Goal: Communication & Community: Ask a question

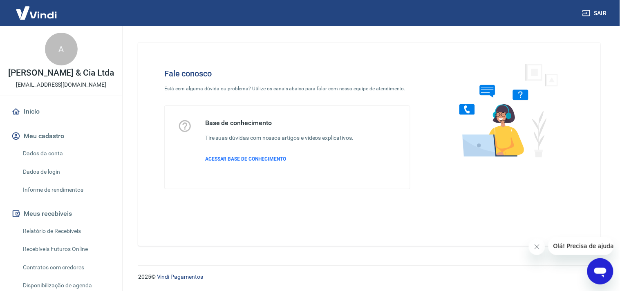
click at [585, 242] on span "Olá! Precisa de ajuda?" at bounding box center [585, 245] width 64 height 7
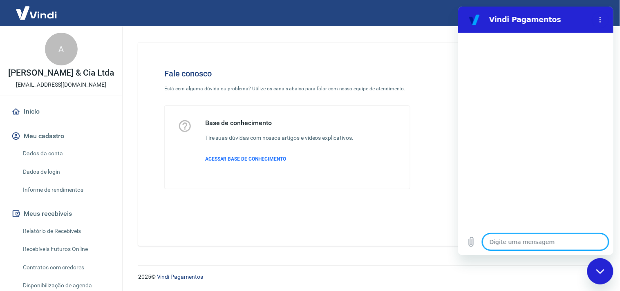
click at [532, 238] on textarea at bounding box center [545, 241] width 126 height 16
type textarea "B"
type textarea "x"
type textarea "Bo"
type textarea "x"
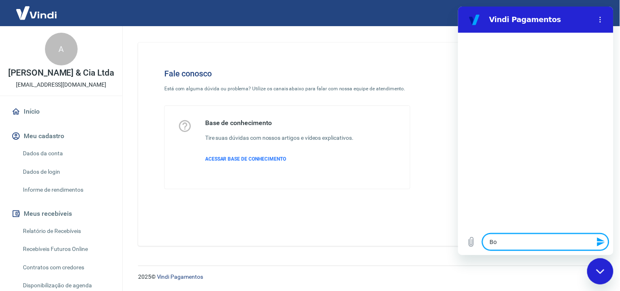
type textarea "Boa"
type textarea "x"
type textarea "Boa"
type textarea "x"
type textarea "Boa t"
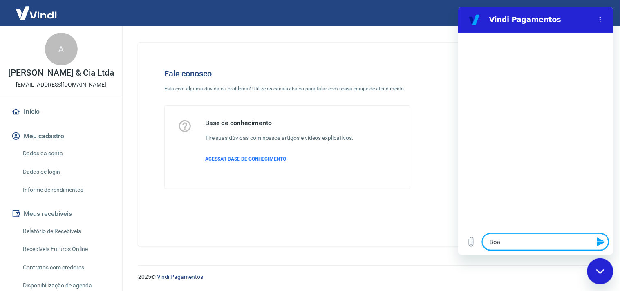
type textarea "x"
type textarea "Boa ta"
type textarea "x"
type textarea "Boa tar"
type textarea "x"
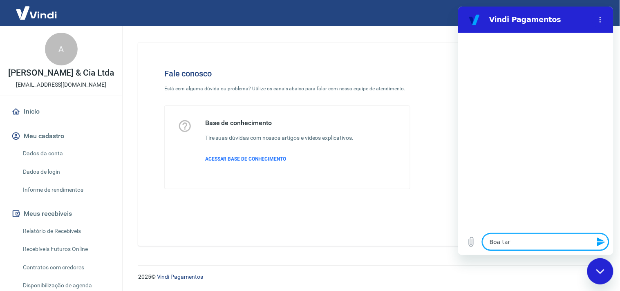
type textarea "Boa tard"
type textarea "x"
type textarea "Boa tarde"
type textarea "x"
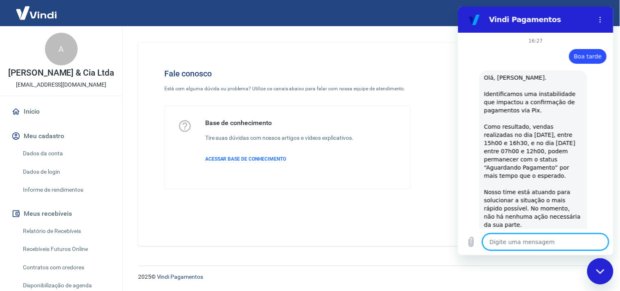
type textarea "x"
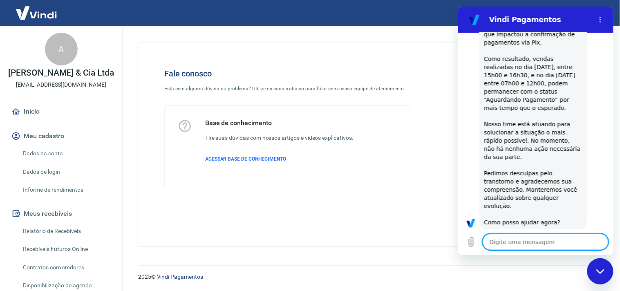
scroll to position [238, 0]
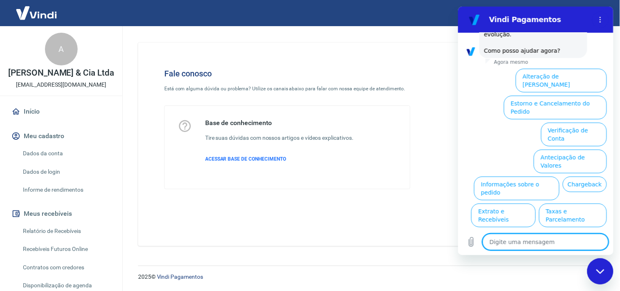
click at [523, 241] on textarea at bounding box center [545, 241] width 126 height 16
type textarea "P"
type textarea "x"
type textarea "Pr"
type textarea "x"
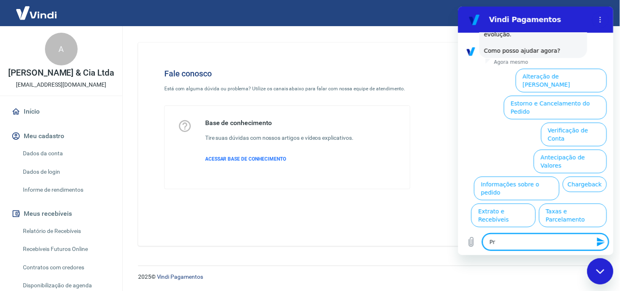
type textarea "Pre"
type textarea "x"
type textarea "Prec"
type textarea "x"
type textarea "Preci"
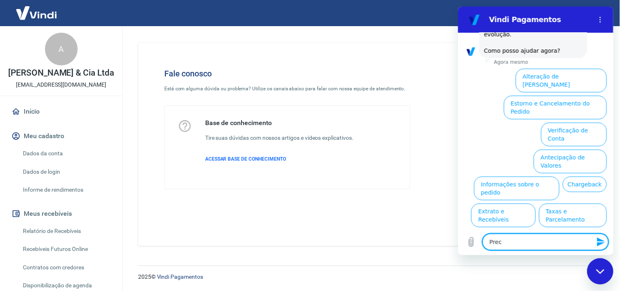
type textarea "x"
type textarea "Precis"
type textarea "x"
type textarea "Preciso"
type textarea "x"
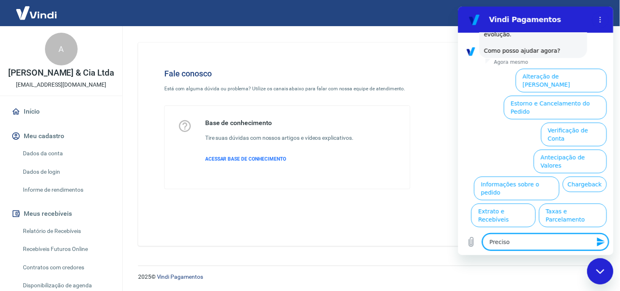
type textarea "Preciso"
type textarea "x"
type textarea "Preciso v"
type textarea "x"
type textarea "Preciso ve"
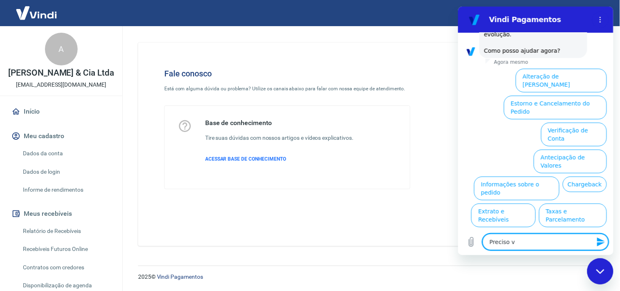
type textarea "x"
type textarea "Preciso ver"
type textarea "x"
type textarea "Preciso veri"
type textarea "x"
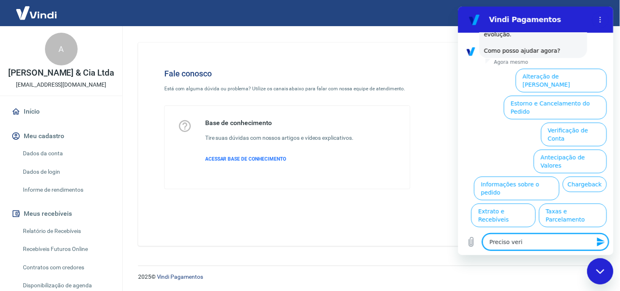
type textarea "Preciso verif"
type textarea "x"
type textarea "Preciso verifi"
type textarea "x"
type textarea "Preciso verific"
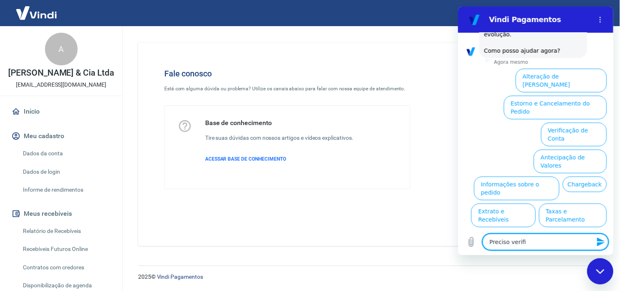
type textarea "x"
type textarea "Preciso verifica"
type textarea "x"
type textarea "Preciso verificar"
type textarea "x"
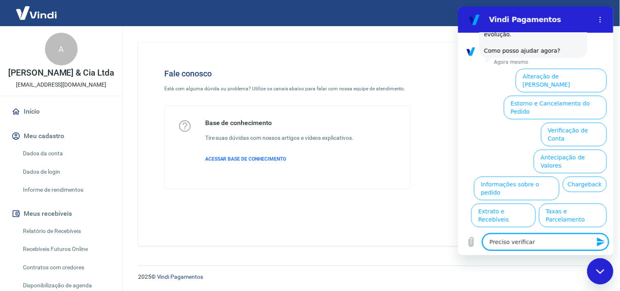
type textarea "Preciso verificar"
type textarea "x"
type textarea "Preciso verificar u"
type textarea "x"
type textarea "Preciso verificar um"
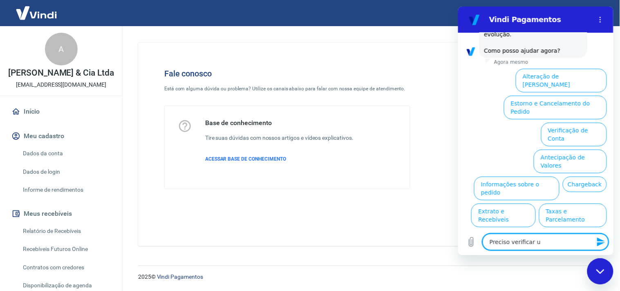
type textarea "x"
type textarea "Preciso verificar um"
type textarea "x"
type textarea "Preciso verificar um"
type textarea "x"
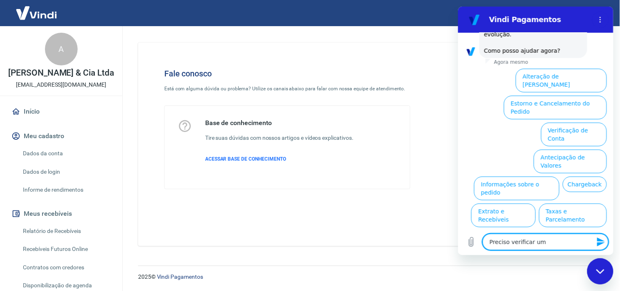
type textarea "Preciso verificar uma"
type textarea "x"
type textarea "Preciso verificar uma"
type textarea "x"
type textarea "Preciso verificar uma s"
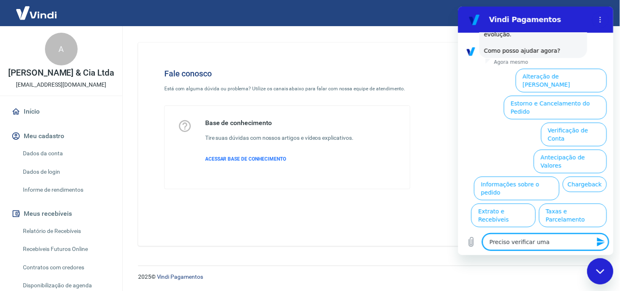
type textarea "x"
type textarea "Preciso verificar uma so"
type textarea "x"
type textarea "Preciso verificar uma sol"
type textarea "x"
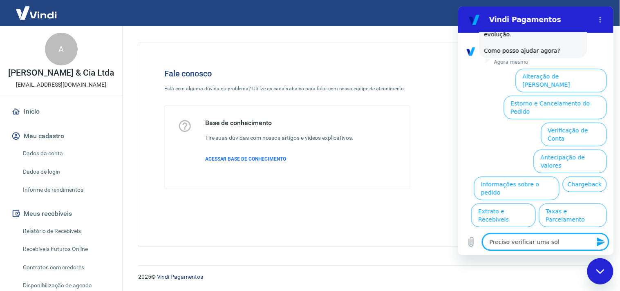
type textarea "Preciso verificar uma soli"
type textarea "x"
type textarea "Preciso verificar uma solic"
type textarea "x"
type textarea "Preciso verificar uma solici"
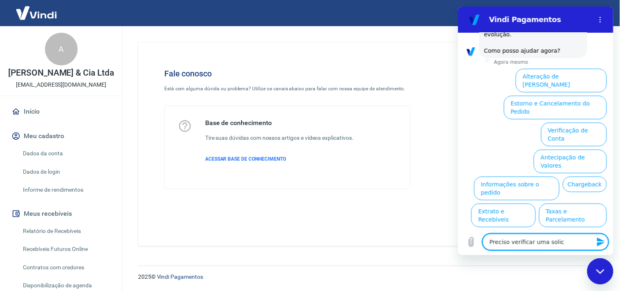
type textarea "x"
type textarea "Preciso verificar uma solicit"
type textarea "x"
type textarea "Preciso verificar uma solicita"
type textarea "x"
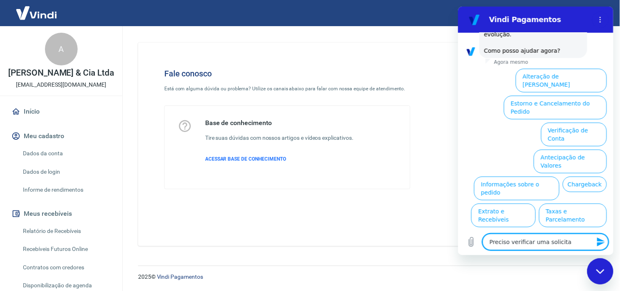
type textarea "Preciso verificar uma solicitaç"
type textarea "x"
type textarea "Preciso verificar uma solicitaçã"
type textarea "x"
type textarea "Preciso verificar uma solicitação"
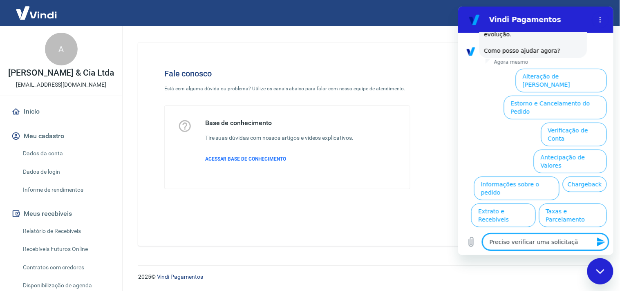
type textarea "x"
type textarea "Preciso verificar uma solicitação"
type textarea "x"
type textarea "Preciso verificar uma solicitação a"
type textarea "x"
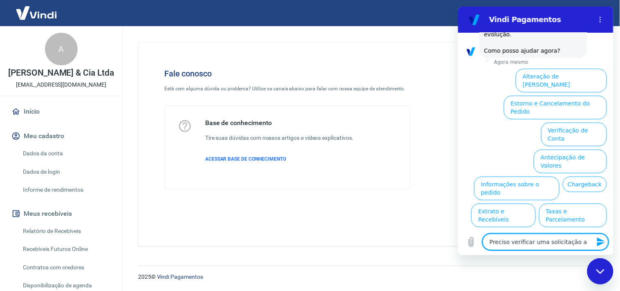
type textarea "Preciso verificar uma solicitação ab"
type textarea "x"
type textarea "Preciso verificar uma solicitação abe"
type textarea "x"
type textarea "Preciso verificar uma solicitação aber"
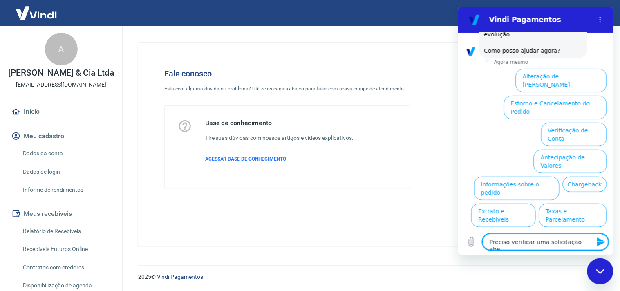
type textarea "x"
type textarea "Preciso verificar uma solicitação abert"
type textarea "x"
type textarea "Preciso verificar uma solicitação aberta"
type textarea "x"
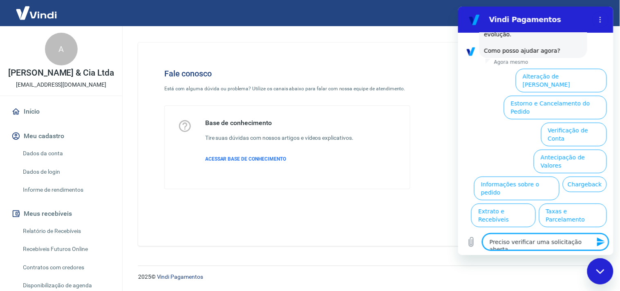
type textarea "Preciso verificar uma solicitação aberta"
type textarea "x"
type textarea "Preciso verificar uma solicitação aberta c"
type textarea "x"
type textarea "Preciso verificar uma solicitação aberta co"
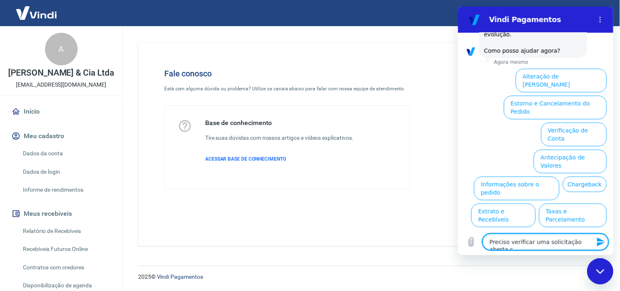
type textarea "x"
type textarea "Preciso verificar uma solicitação aberta com"
type textarea "x"
type textarea "Preciso verificar uma solicitação aberta com"
type textarea "x"
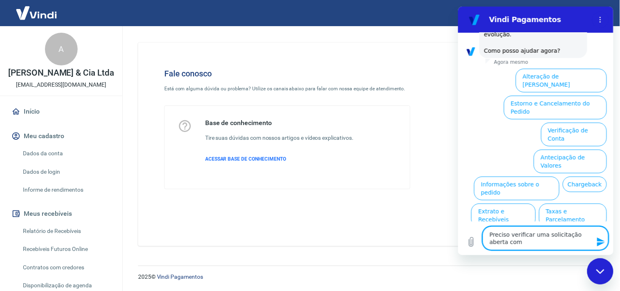
type textarea "Preciso verificar uma solicitação aberta com o"
type textarea "x"
type textarea "Preciso verificar uma solicitação aberta com o"
type textarea "x"
type textarea "Preciso verificar uma solicitação aberta com o a"
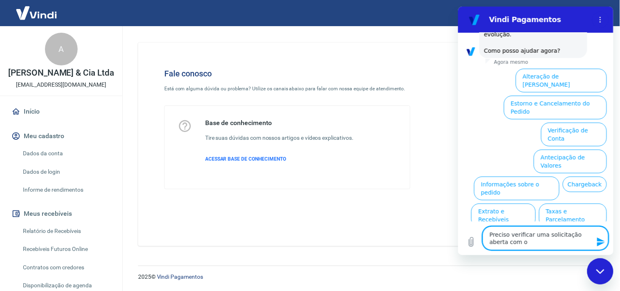
type textarea "x"
type textarea "Preciso verificar uma solicitação aberta com o at"
type textarea "x"
type textarea "Preciso verificar uma solicitação aberta com o ate"
type textarea "x"
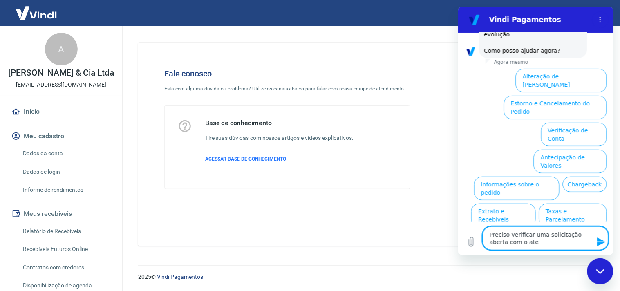
type textarea "Preciso verificar uma solicitação aberta com o aten"
type textarea "x"
type textarea "Preciso verificar uma solicitação aberta com o atend"
type textarea "x"
type textarea "Preciso verificar uma solicitação aberta com o atendi"
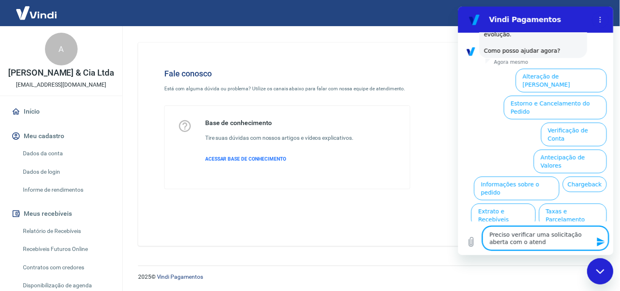
type textarea "x"
type textarea "Preciso verificar uma solicitação aberta com o atendim"
type textarea "x"
type textarea "Preciso verificar uma solicitação aberta com o atendime"
type textarea "x"
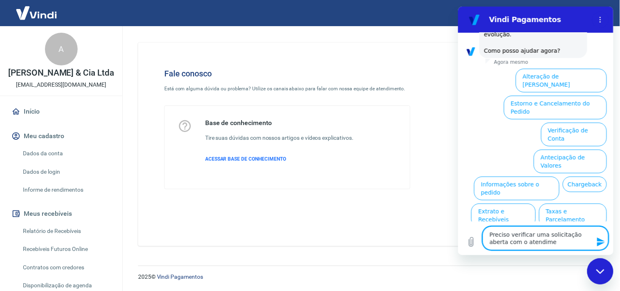
type textarea "Preciso verificar uma solicitação aberta com o atendimen"
type textarea "x"
type textarea "Preciso verificar uma solicitação aberta com o atendiment"
type textarea "x"
type textarea "Preciso verificar uma solicitação aberta com o atendimento"
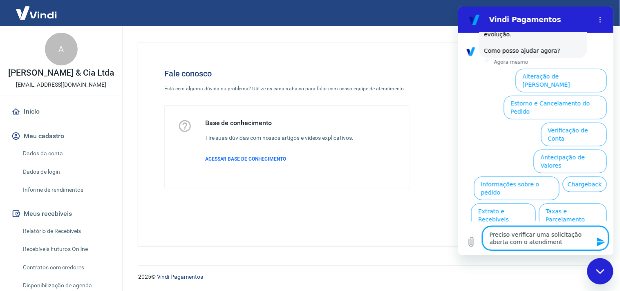
type textarea "x"
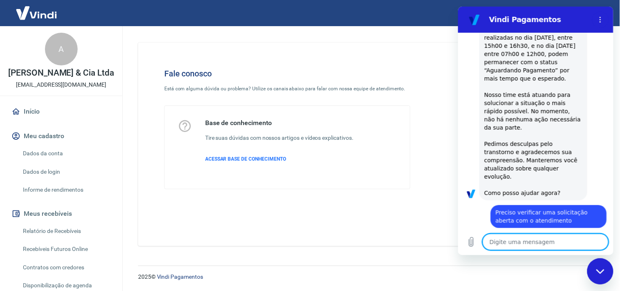
type textarea "x"
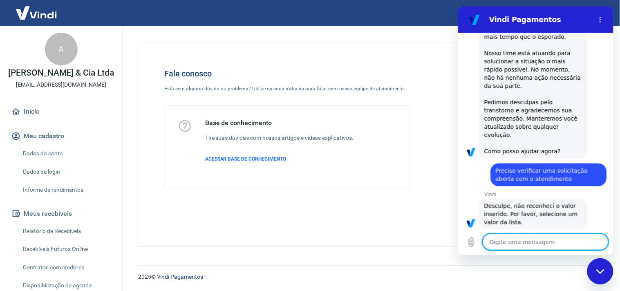
scroll to position [140, 0]
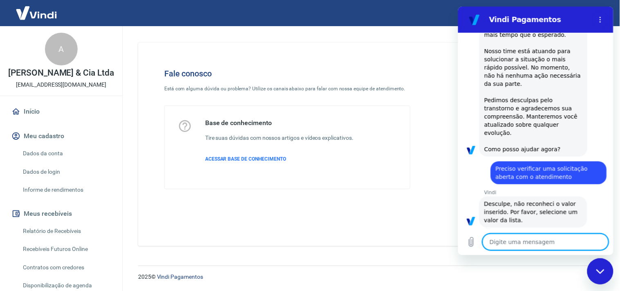
click at [515, 237] on textarea at bounding box center [545, 241] width 126 height 16
type textarea "a"
type textarea "x"
type textarea "at"
type textarea "x"
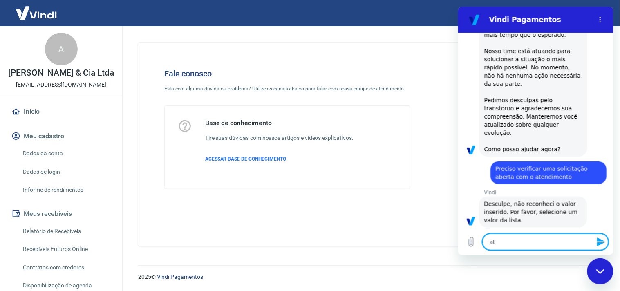
type textarea "ate"
type textarea "x"
type textarea "aten"
type textarea "x"
type textarea "atend"
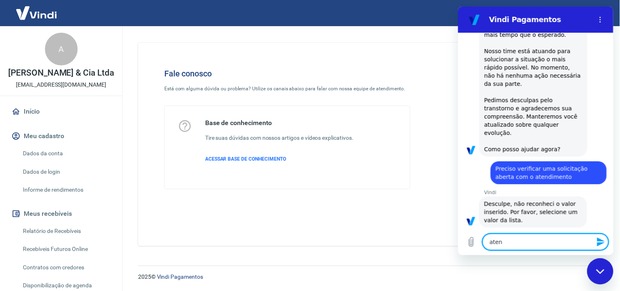
type textarea "x"
type textarea "atendi"
type textarea "x"
type textarea "atendime"
type textarea "x"
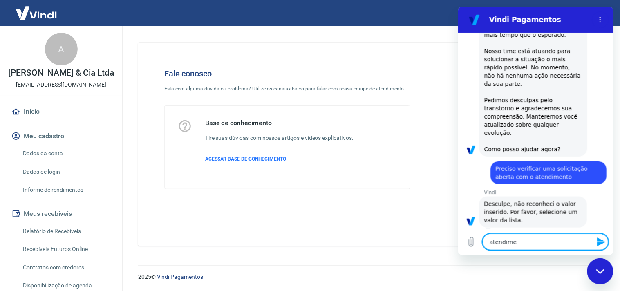
type textarea "atendimen"
type textarea "x"
type textarea "atendiment"
type textarea "x"
type textarea "atendimento"
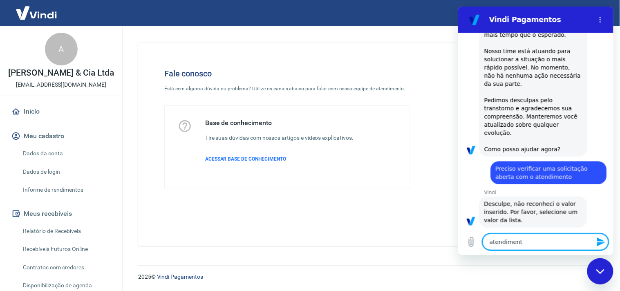
type textarea "x"
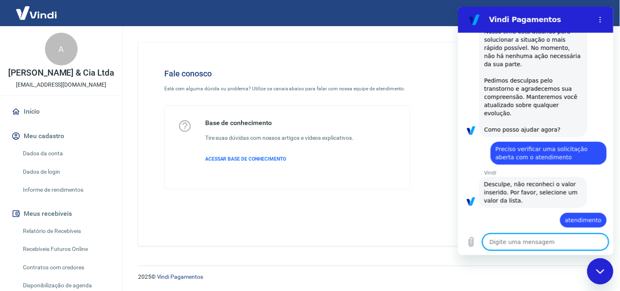
type textarea "x"
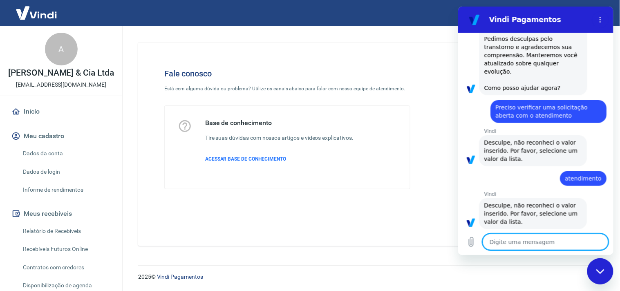
scroll to position [203, 0]
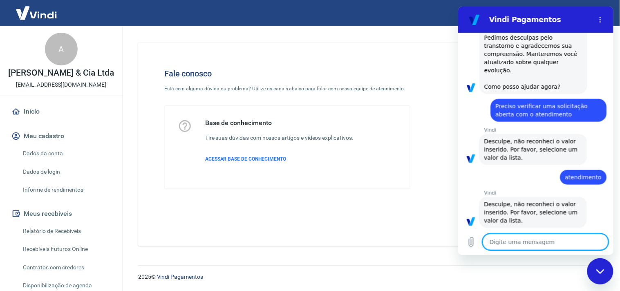
click at [508, 237] on textarea at bounding box center [545, 241] width 126 height 16
type textarea "a"
type textarea "x"
type textarea "at"
type textarea "x"
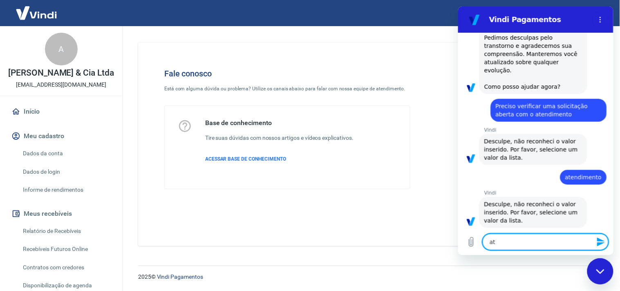
type textarea "ate"
type textarea "x"
type textarea "aten"
type textarea "x"
type textarea "atend"
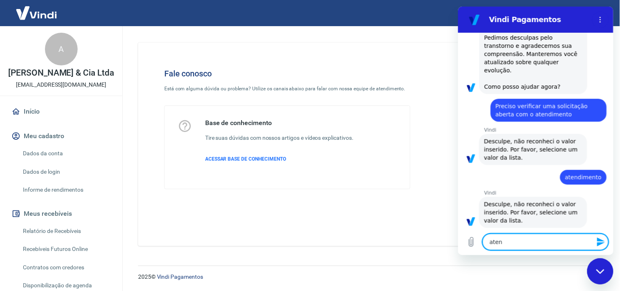
type textarea "x"
type textarea "atende"
type textarea "x"
type textarea "atend"
type textarea "x"
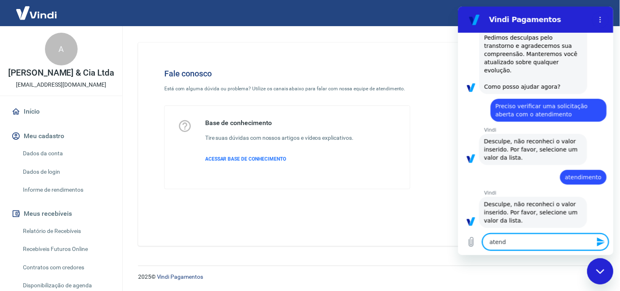
type textarea "aten"
type textarea "x"
type textarea "ate"
type textarea "x"
type textarea "at"
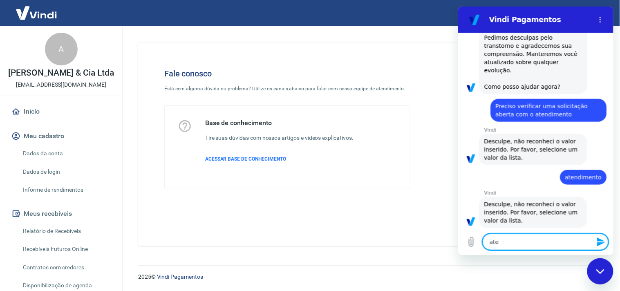
type textarea "x"
type textarea "a"
type textarea "x"
type textarea "F"
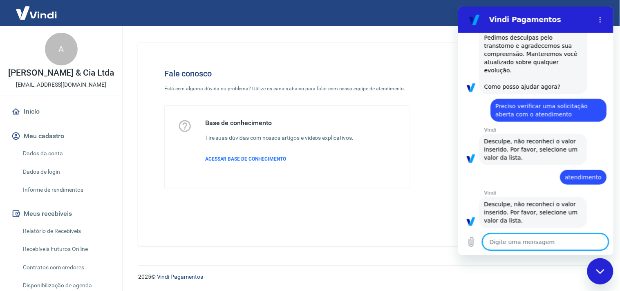
type textarea "x"
type textarea "Fa"
type textarea "x"
type textarea "Fal"
type textarea "x"
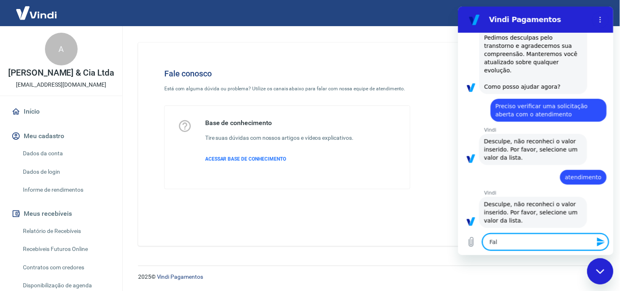
type textarea "Fala"
type textarea "x"
type textarea "Falar"
type textarea "x"
type textarea "Falar"
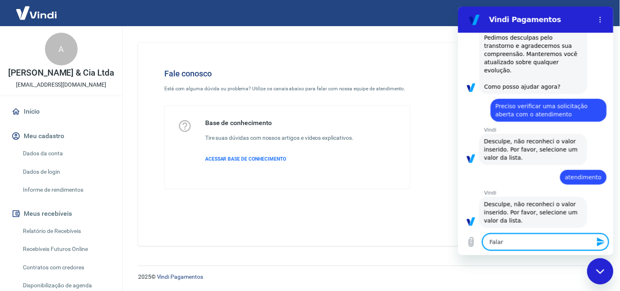
type textarea "x"
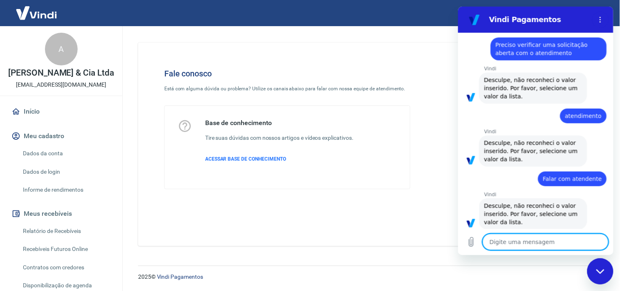
scroll to position [266, 0]
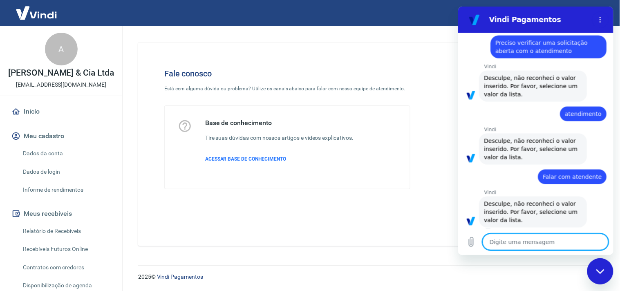
click at [523, 244] on textarea at bounding box center [545, 241] width 126 height 16
click at [529, 239] on textarea at bounding box center [545, 241] width 126 height 16
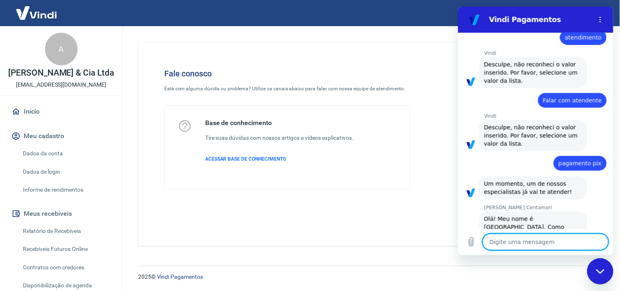
scroll to position [349, 0]
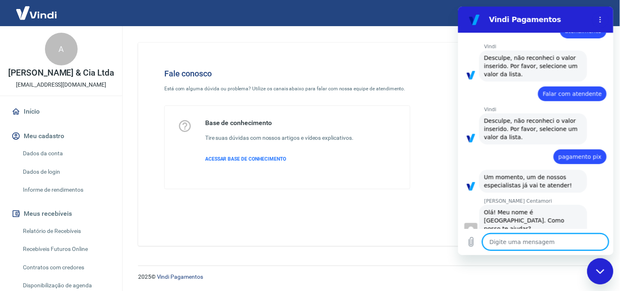
click at [519, 240] on textarea at bounding box center [545, 241] width 126 height 16
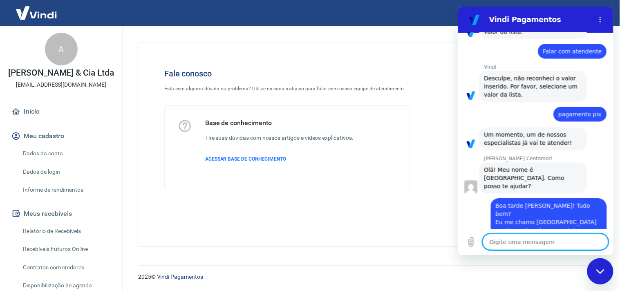
scroll to position [393, 0]
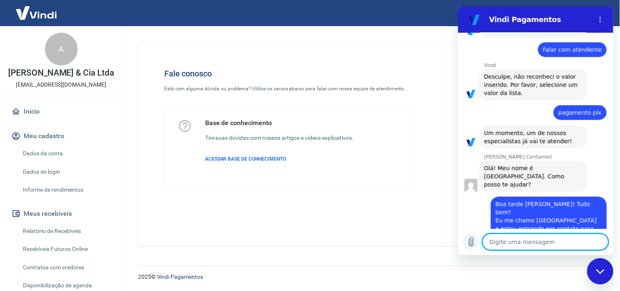
click at [470, 239] on icon "Carregar arquivo" at bounding box center [471, 241] width 10 height 10
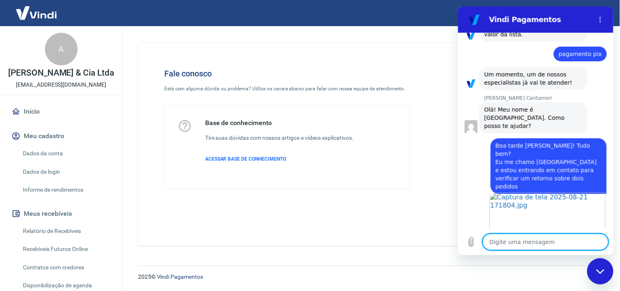
scroll to position [454, 0]
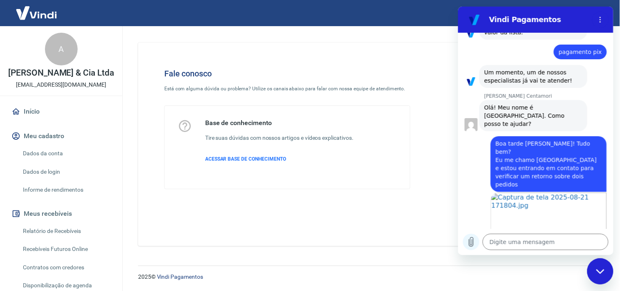
click at [469, 240] on icon "Carregar arquivo" at bounding box center [471, 241] width 10 height 10
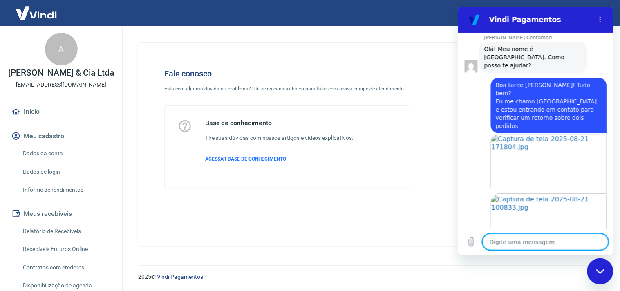
scroll to position [514, 0]
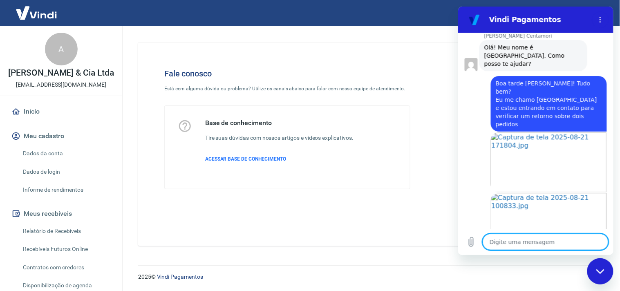
click at [569, 241] on textarea at bounding box center [545, 241] width 126 height 16
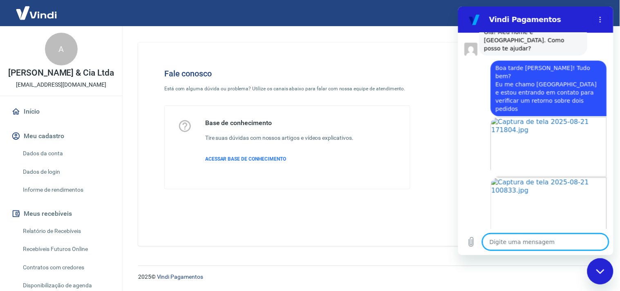
scroll to position [556, 0]
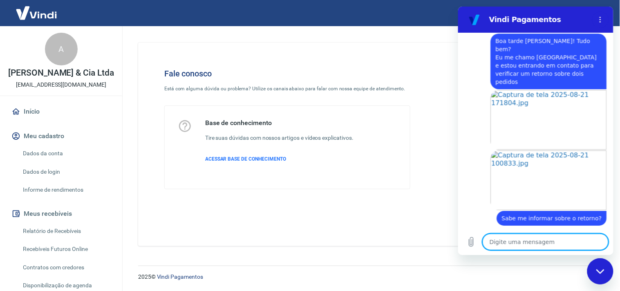
click at [547, 245] on textarea at bounding box center [545, 241] width 126 height 16
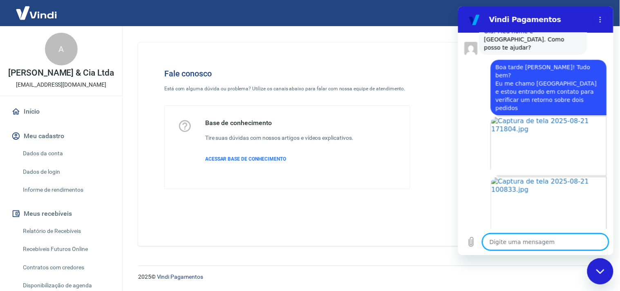
scroll to position [576, 0]
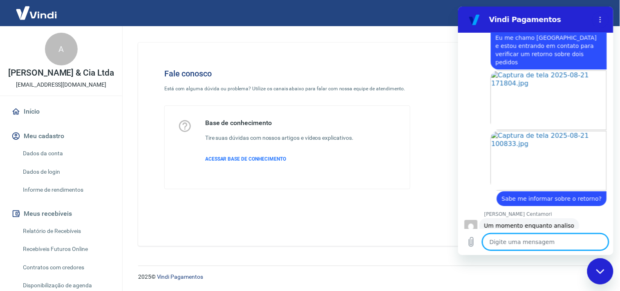
click at [543, 244] on textarea at bounding box center [545, 241] width 126 height 16
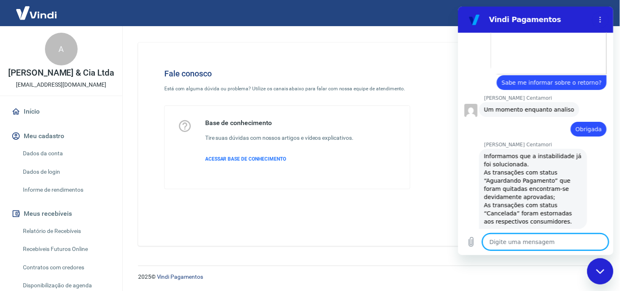
click at [532, 233] on textarea at bounding box center [545, 241] width 126 height 16
click at [534, 238] on textarea at bounding box center [545, 241] width 126 height 16
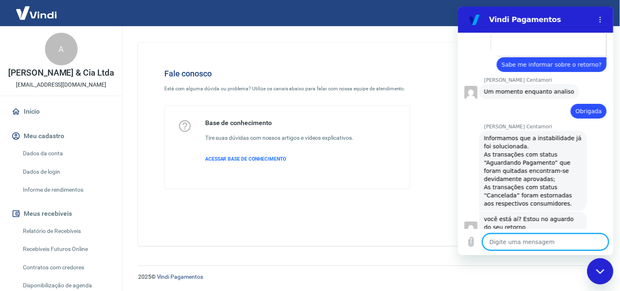
scroll to position [711, 0]
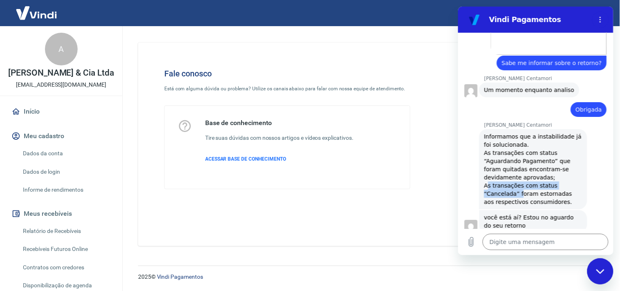
drag, startPoint x: 486, startPoint y: 154, endPoint x: 518, endPoint y: 157, distance: 32.4
click at [518, 157] on div "Informamos que a instabilidade já foi solucionada. As transações com status “Ag…" at bounding box center [533, 169] width 98 height 74
click at [481, 153] on div "[PERSON_NAME] Centamori diz: Informamos que a instabilidade já foi solucionada.…" at bounding box center [533, 169] width 108 height 80
drag, startPoint x: 483, startPoint y: 151, endPoint x: 556, endPoint y: 173, distance: 76.2
click at [556, 173] on div "[PERSON_NAME] Centamori diz: Informamos que a instabilidade já foi solucionada.…" at bounding box center [533, 169] width 108 height 80
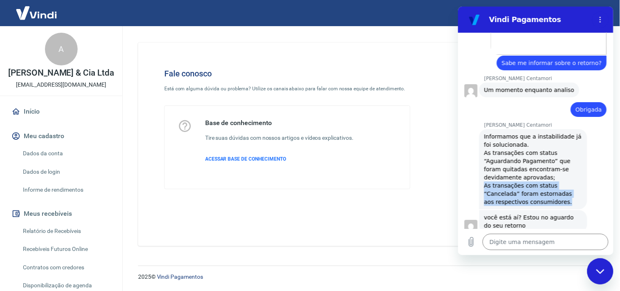
copy div "As transações com status “Cancelada” foram estornadas aos respectivos consumido…"
click at [534, 240] on textarea at bounding box center [545, 241] width 126 height 16
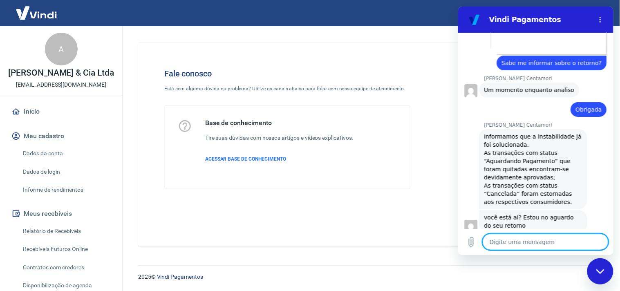
paste textarea "As transações com status “Cancelada” foram estornadas aos respectivos consumido…"
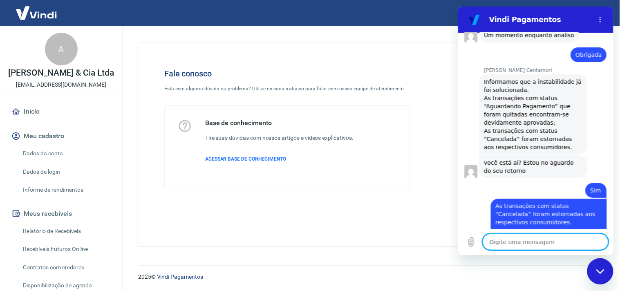
scroll to position [768, 0]
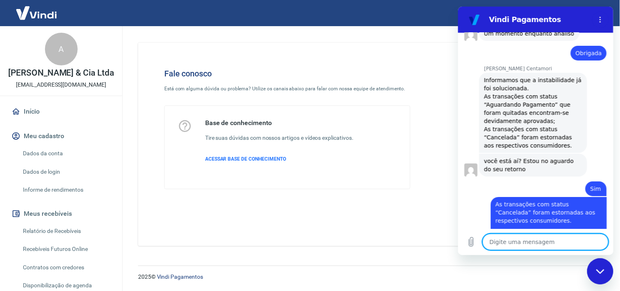
click at [513, 239] on textarea at bounding box center [545, 241] width 126 height 16
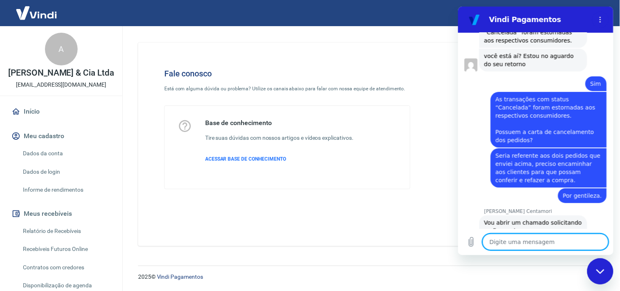
scroll to position [875, 0]
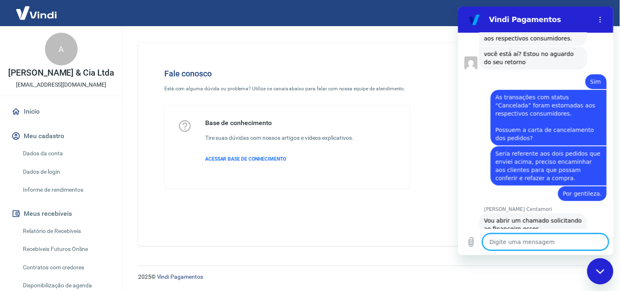
click at [535, 238] on textarea at bounding box center [545, 241] width 126 height 16
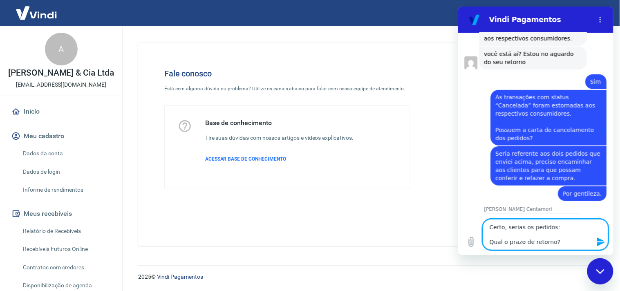
scroll to position [889, 0]
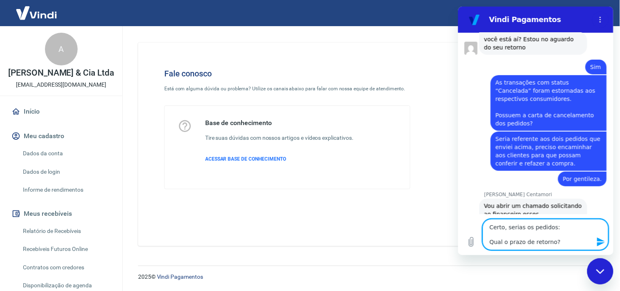
click at [492, 234] on textarea "Certo, serias os pedidos: Qual o prazo de retorno?" at bounding box center [545, 233] width 126 height 31
paste textarea "17557150554276 17557149049362"
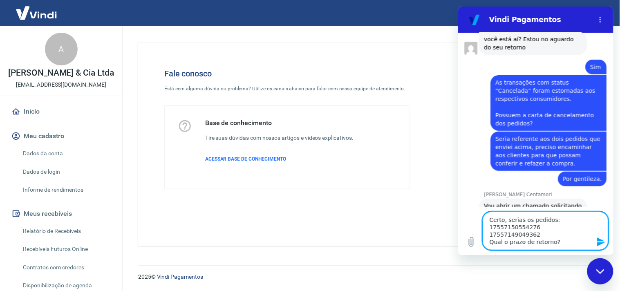
click at [520, 217] on textarea "Certo, serias os pedidos: 17557150554276 17557149049362 Qual o prazo de retorno?" at bounding box center [545, 230] width 126 height 38
click at [538, 234] on textarea "Certo, seria os pedidos: 17557150554276 17557149049362 Qual o prazo de retorno?" at bounding box center [545, 230] width 126 height 38
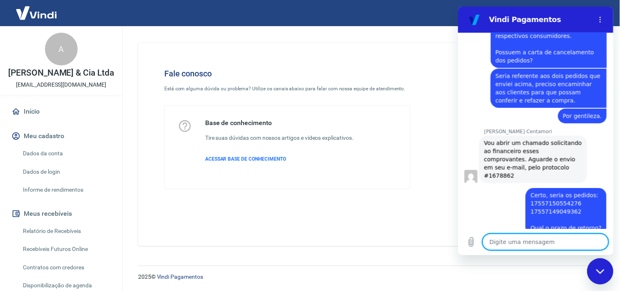
scroll to position [954, 0]
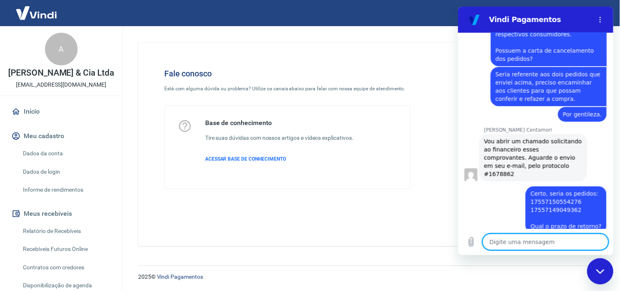
click at [534, 238] on textarea at bounding box center [545, 241] width 126 height 16
click at [537, 235] on textarea at bounding box center [545, 241] width 126 height 16
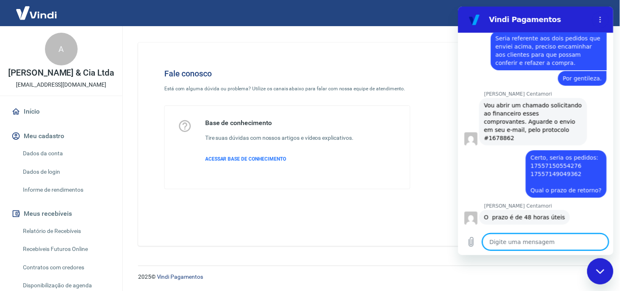
scroll to position [1017, 0]
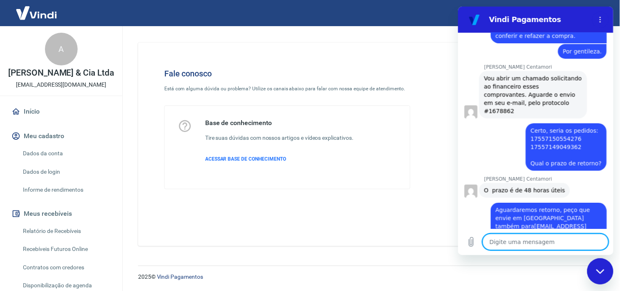
click at [548, 231] on div "Digite uma mensagem x" at bounding box center [534, 241] width 155 height 26
click at [546, 235] on textarea at bounding box center [545, 241] width 126 height 16
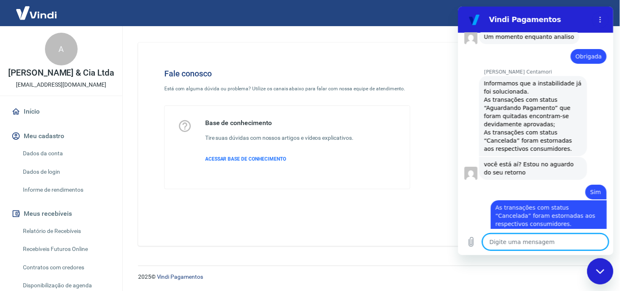
scroll to position [719, 0]
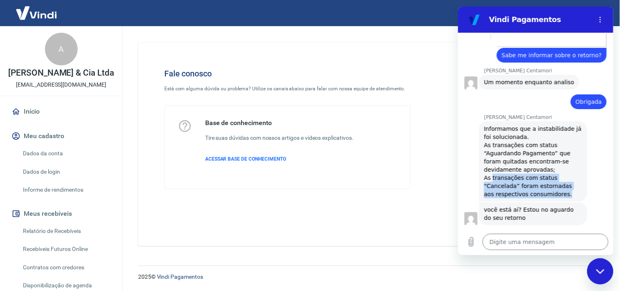
drag, startPoint x: 490, startPoint y: 143, endPoint x: 565, endPoint y: 157, distance: 75.9
click at [557, 162] on div "Informamos que a instabilidade já foi solucionada. As transações com status “Ag…" at bounding box center [533, 161] width 98 height 74
copy div "transações com status “Cancelada” foram estornadas aos respectivos consumidores."
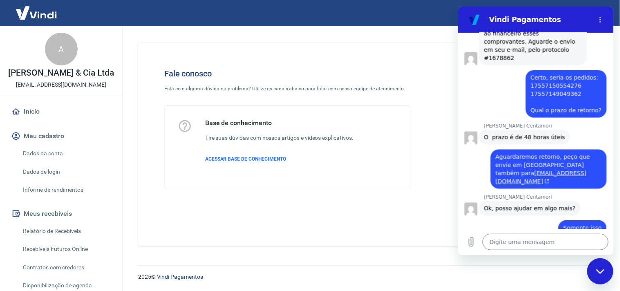
scroll to position [1072, 0]
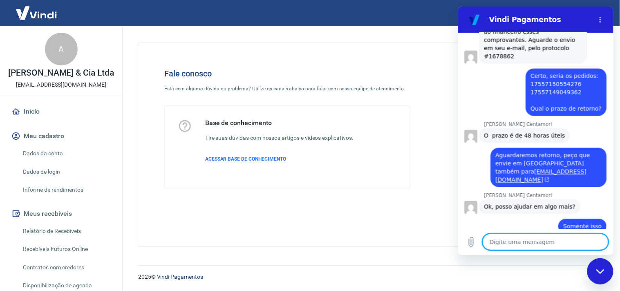
click at [528, 242] on textarea at bounding box center [545, 241] width 126 height 16
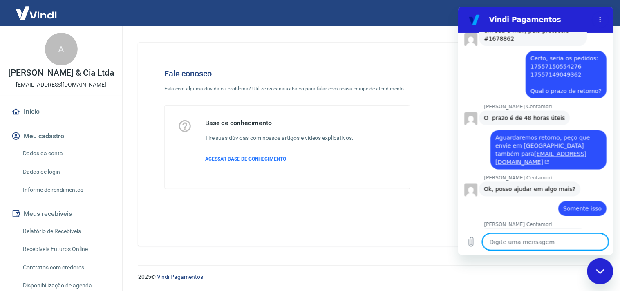
scroll to position [1091, 0]
